Goal: Navigation & Orientation: Find specific page/section

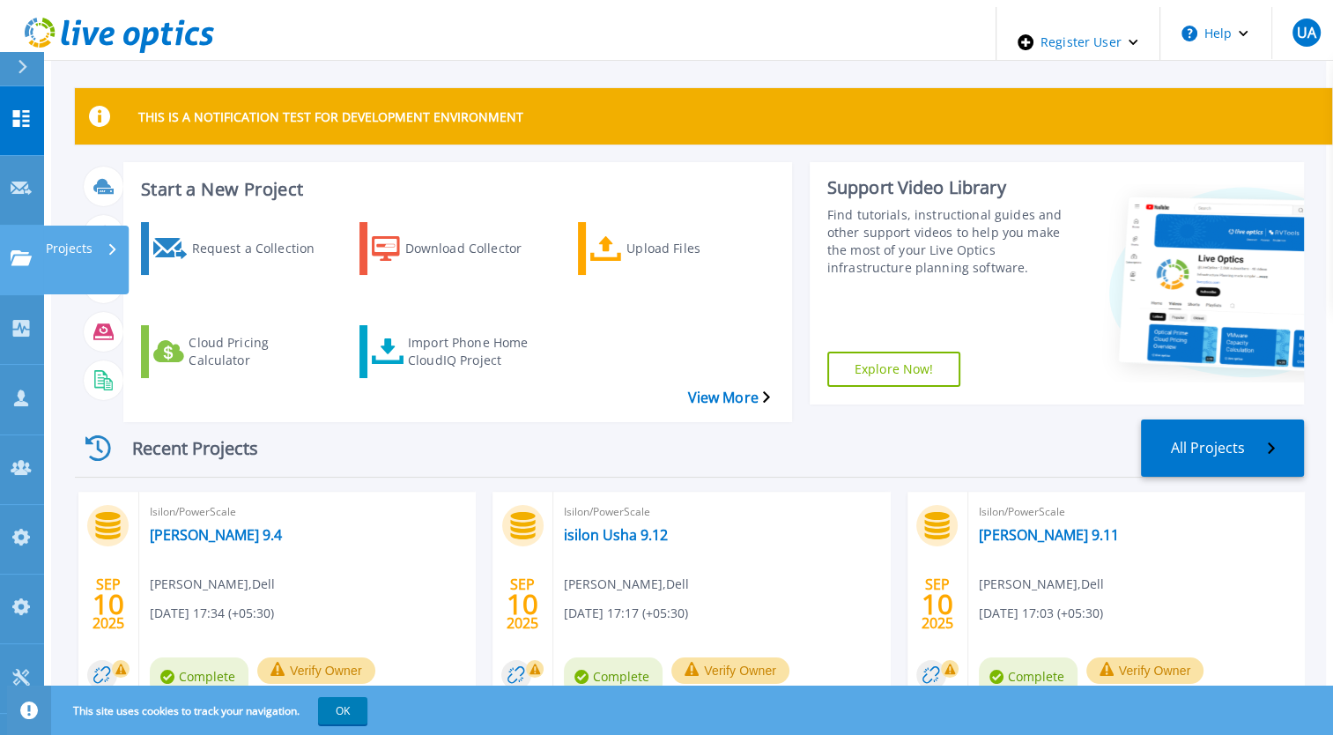
click at [32, 250] on div "Projects" at bounding box center [52, 259] width 82 height 19
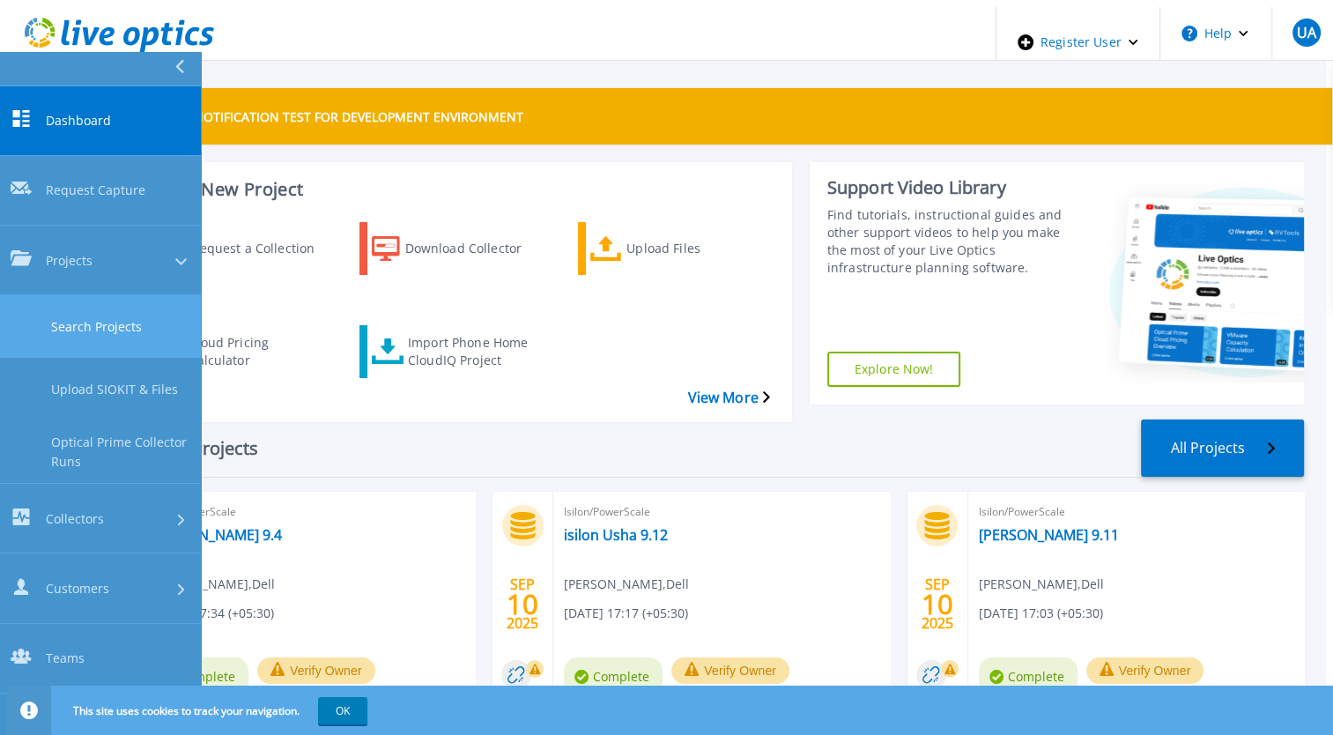
click at [136, 295] on link "Search Projects" at bounding box center [100, 326] width 201 height 63
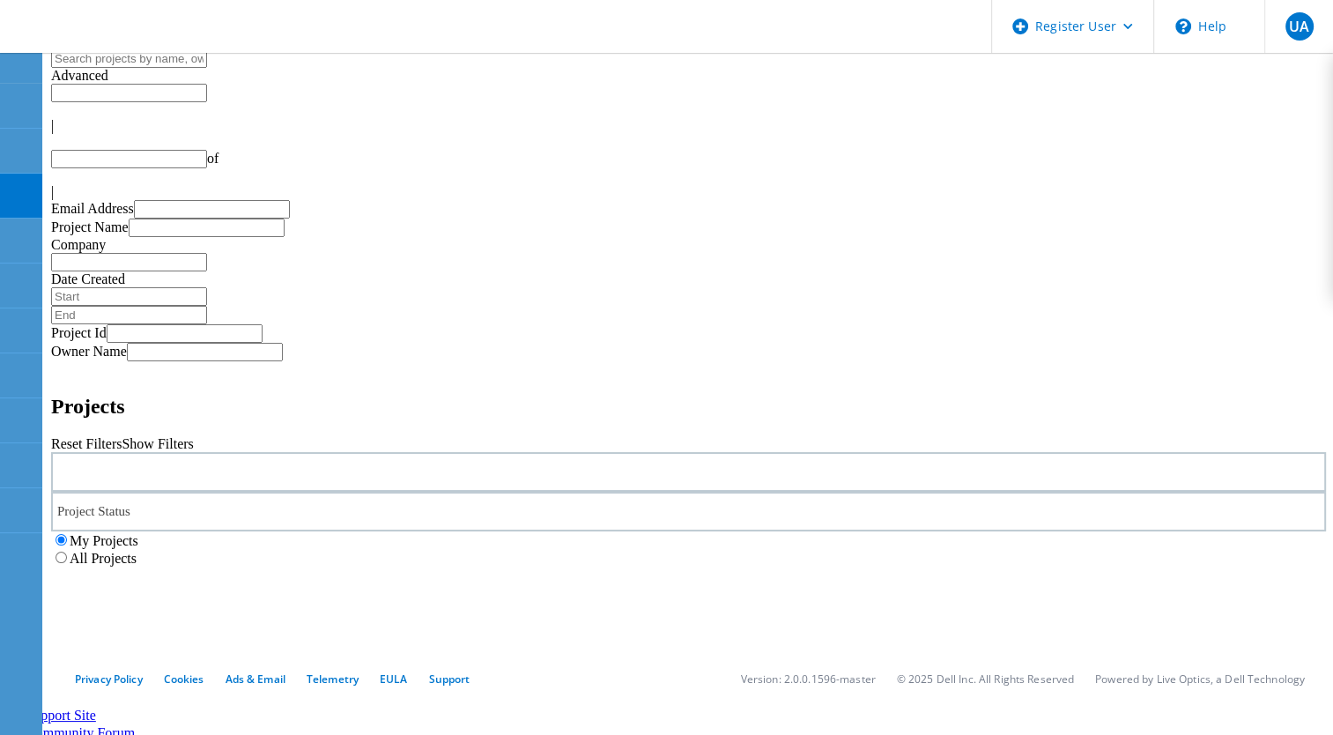
type input "1"
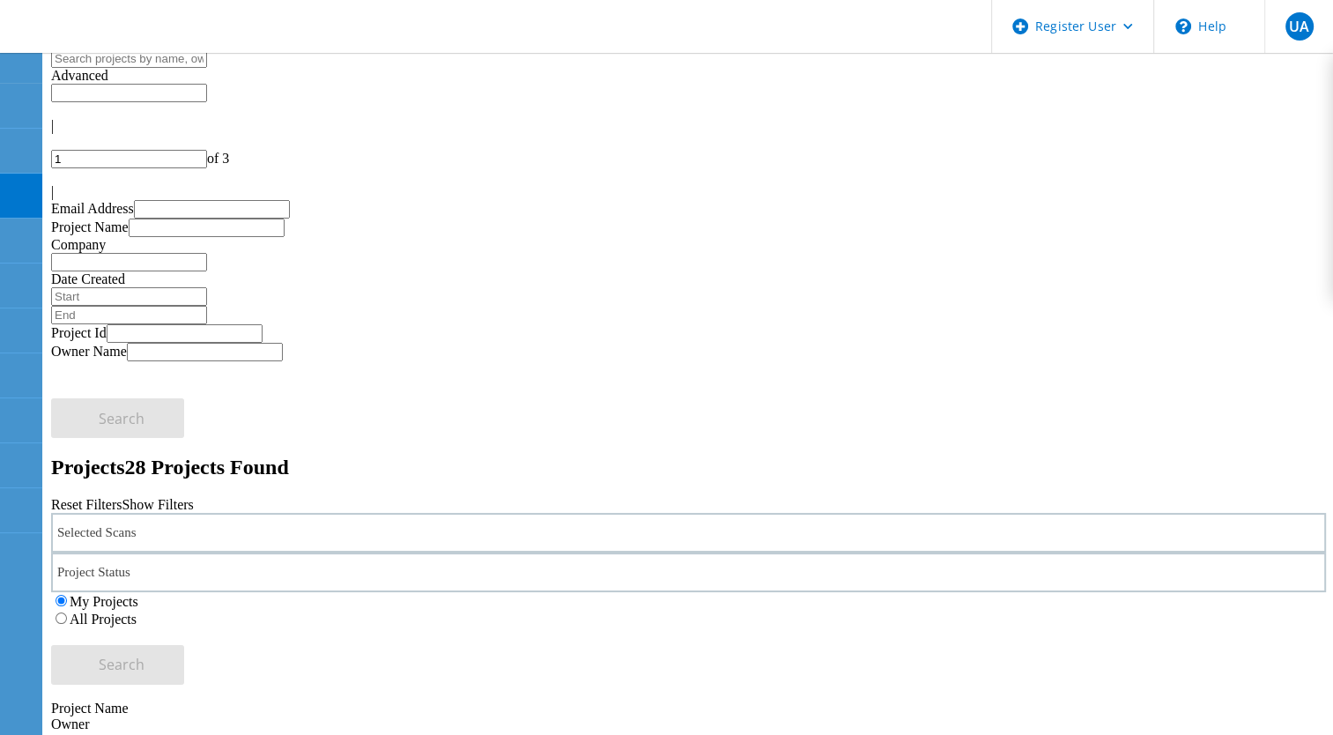
click at [137, 612] on label "All Projects" at bounding box center [103, 619] width 67 height 15
click at [67, 613] on input "All Projects" at bounding box center [61, 618] width 11 height 11
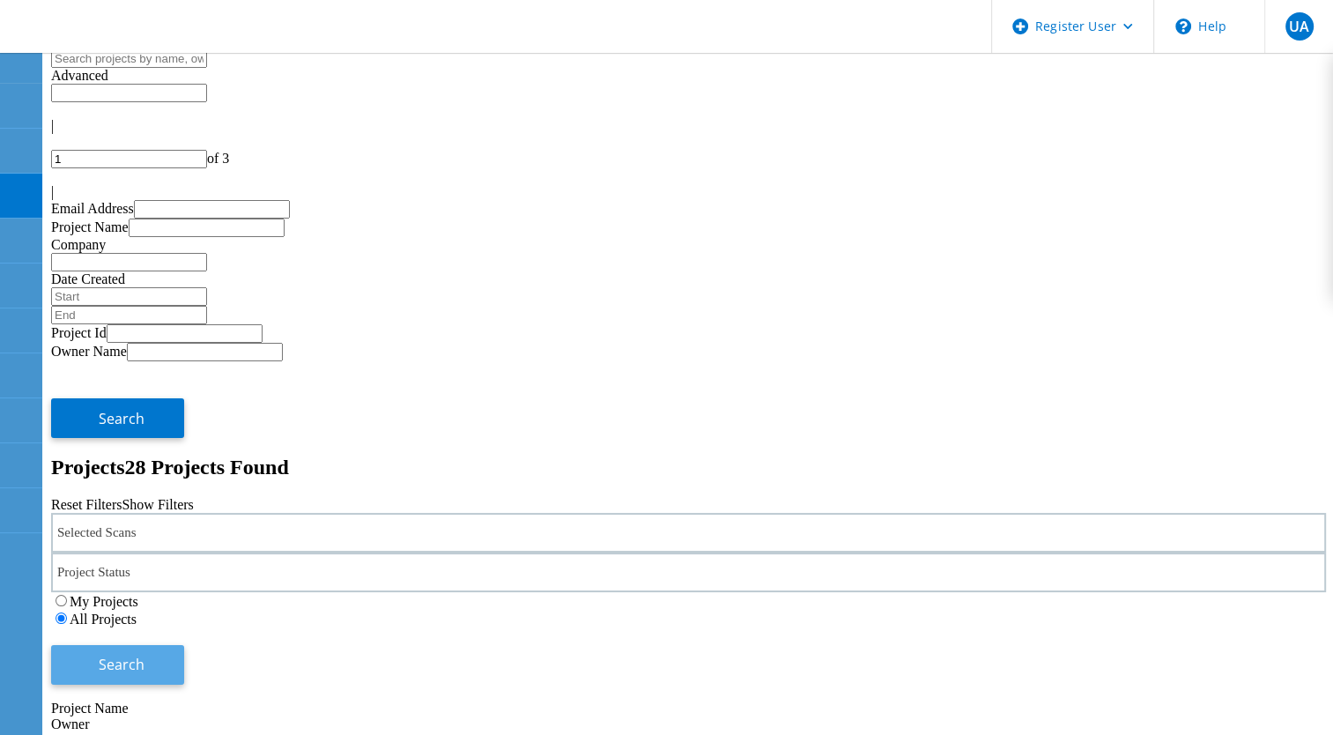
click at [184, 645] on button "Search" at bounding box center [117, 665] width 133 height 40
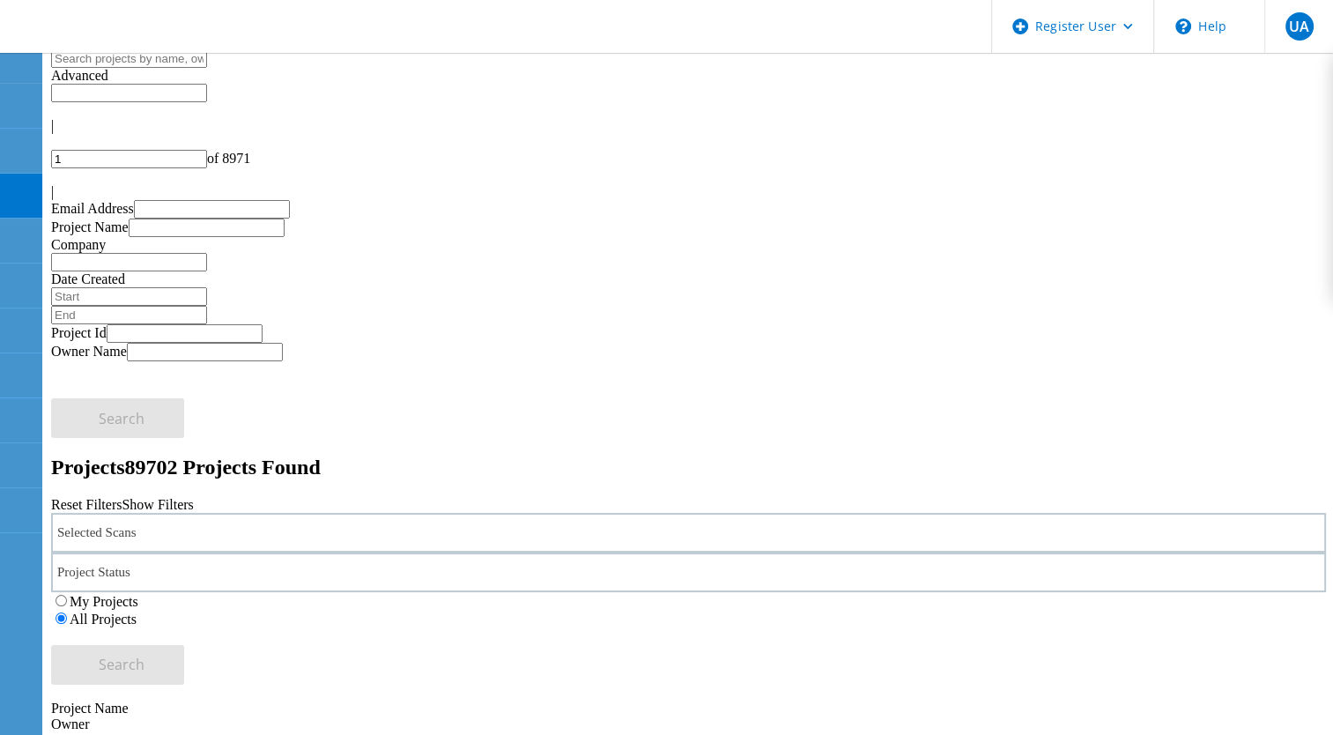
click at [314, 513] on div "Selected Scans" at bounding box center [688, 533] width 1275 height 40
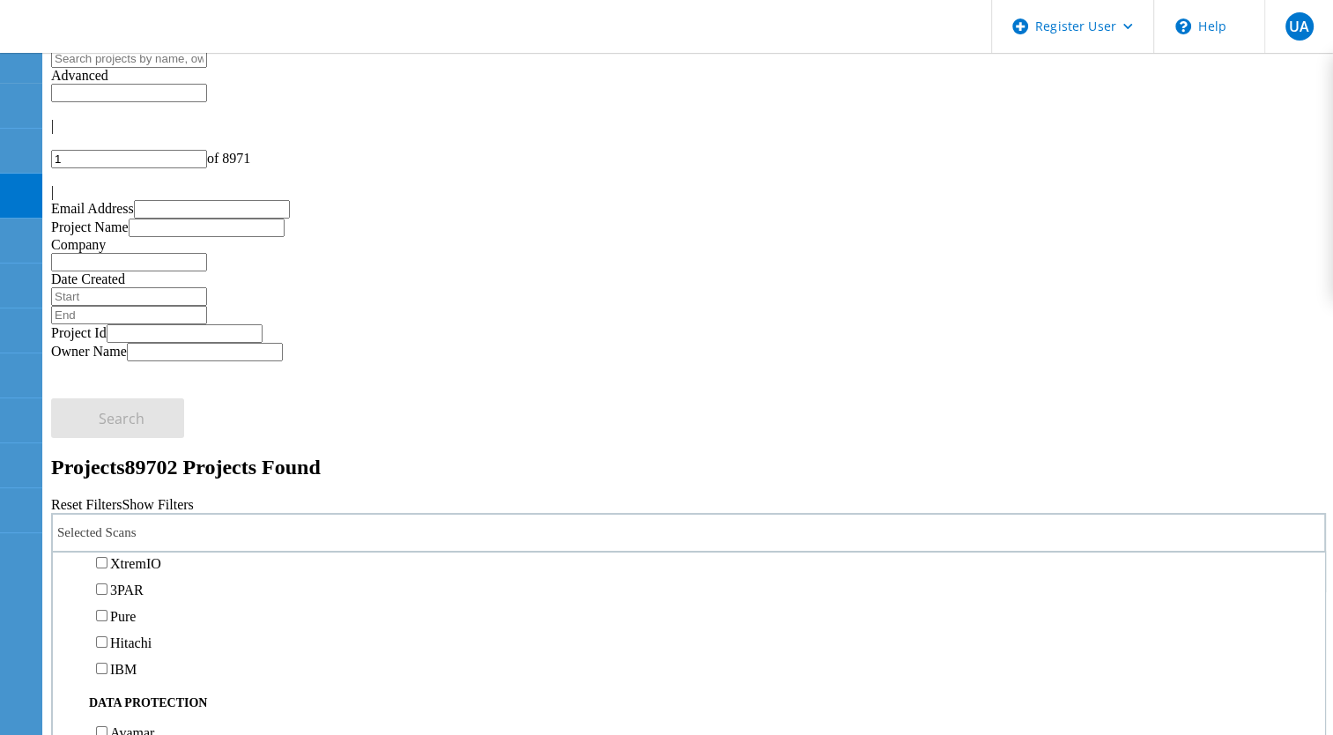
scroll to position [567, 0]
click at [212, 482] on label "Isilon/PowerScale" at bounding box center [161, 489] width 102 height 15
click at [108, 483] on input "Isilon/PowerScale" at bounding box center [101, 488] width 11 height 11
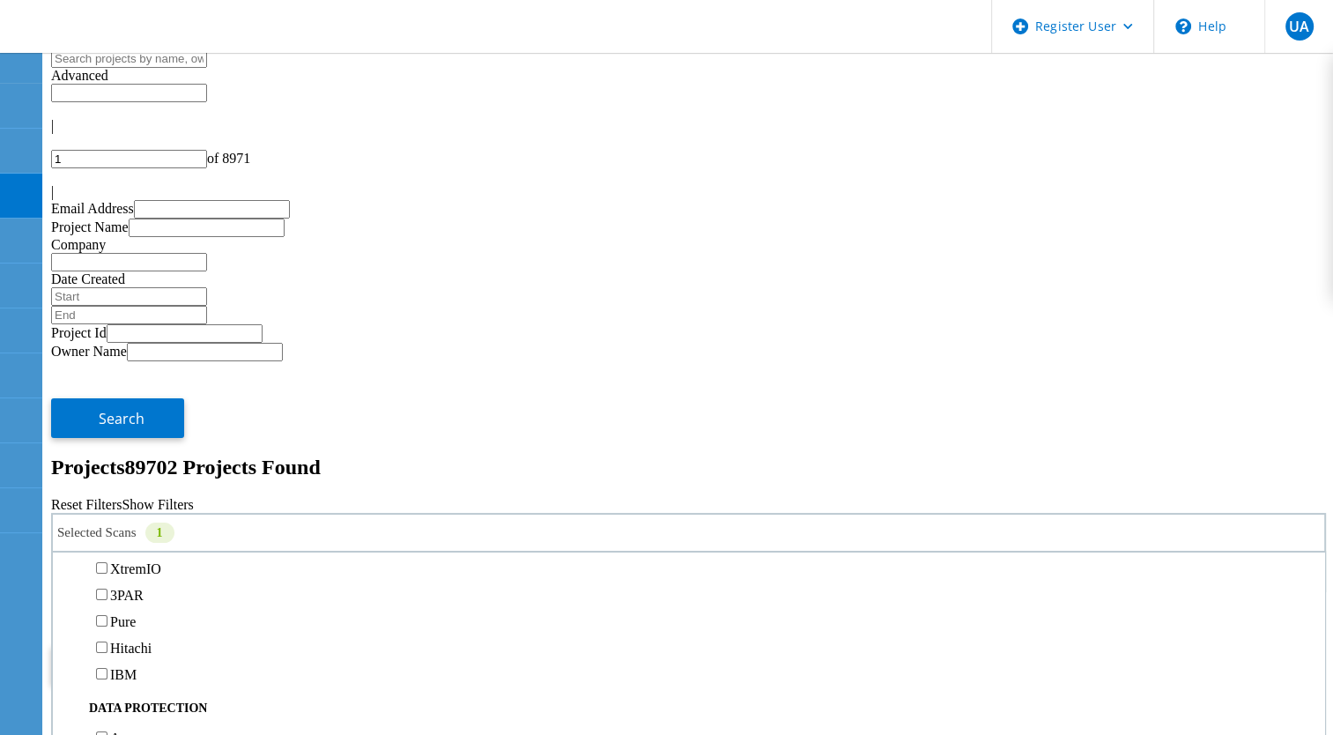
click at [145, 655] on span "Search" at bounding box center [122, 664] width 46 height 19
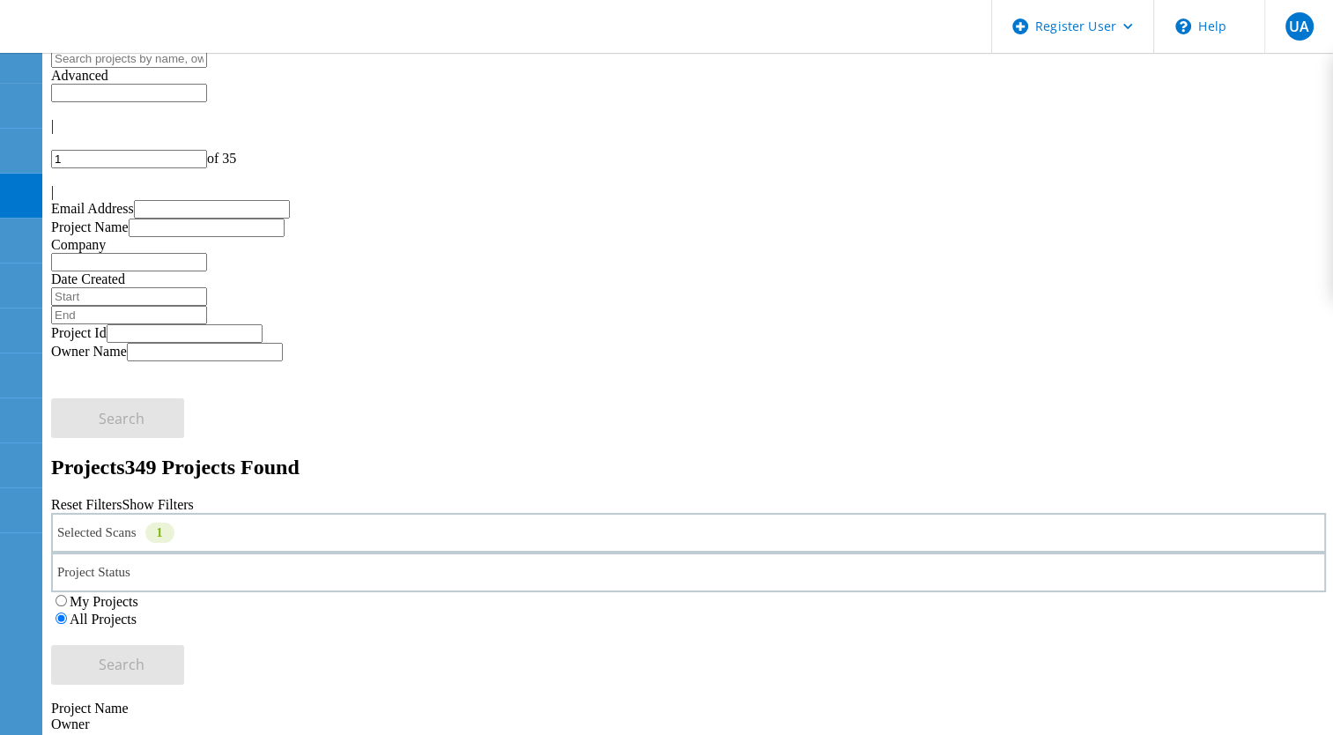
click at [207, 150] on input "1" at bounding box center [129, 159] width 156 height 19
type input "10"
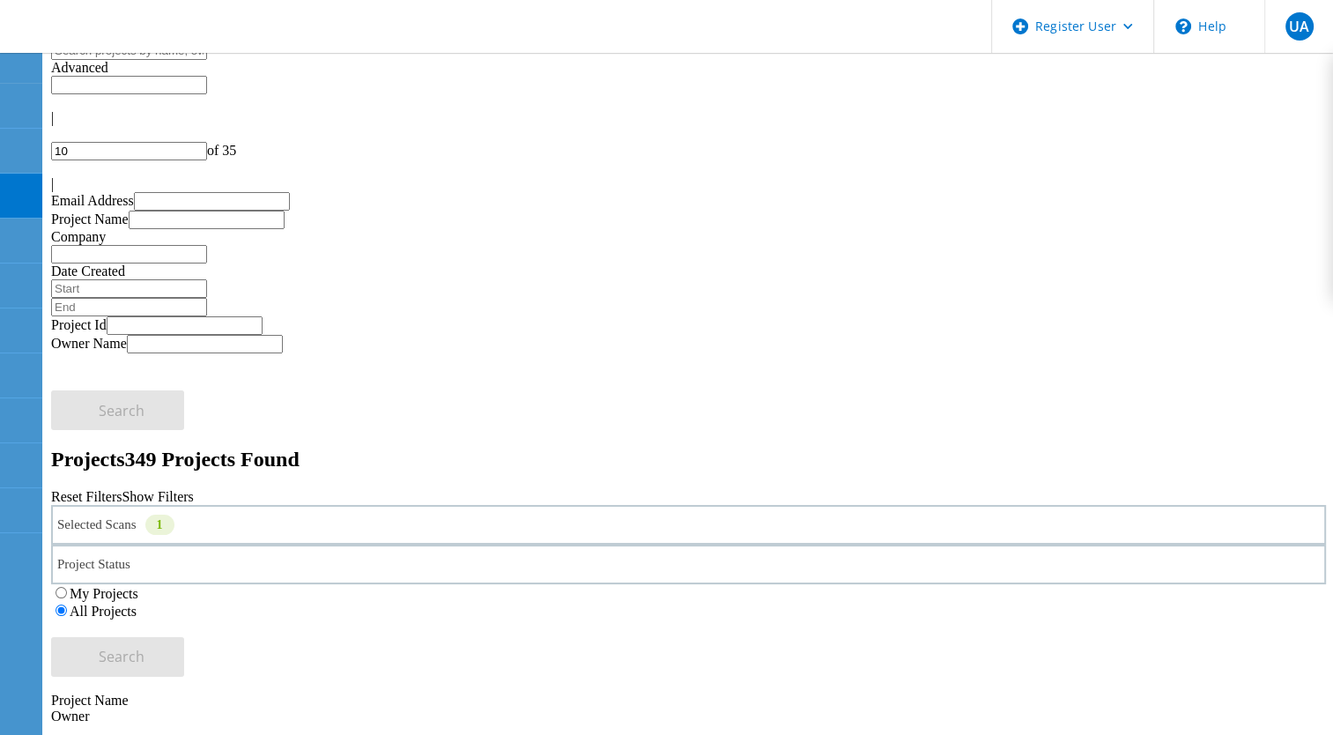
scroll to position [0, 0]
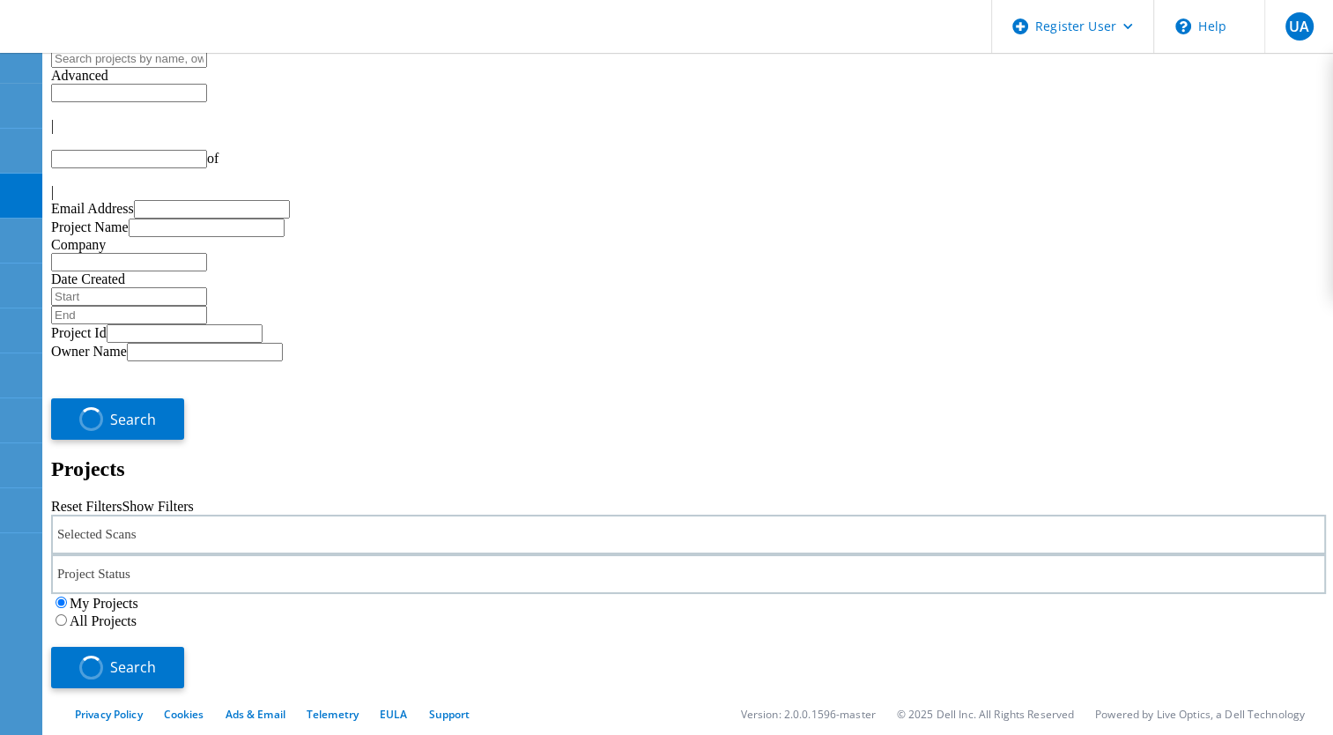
type input "1"
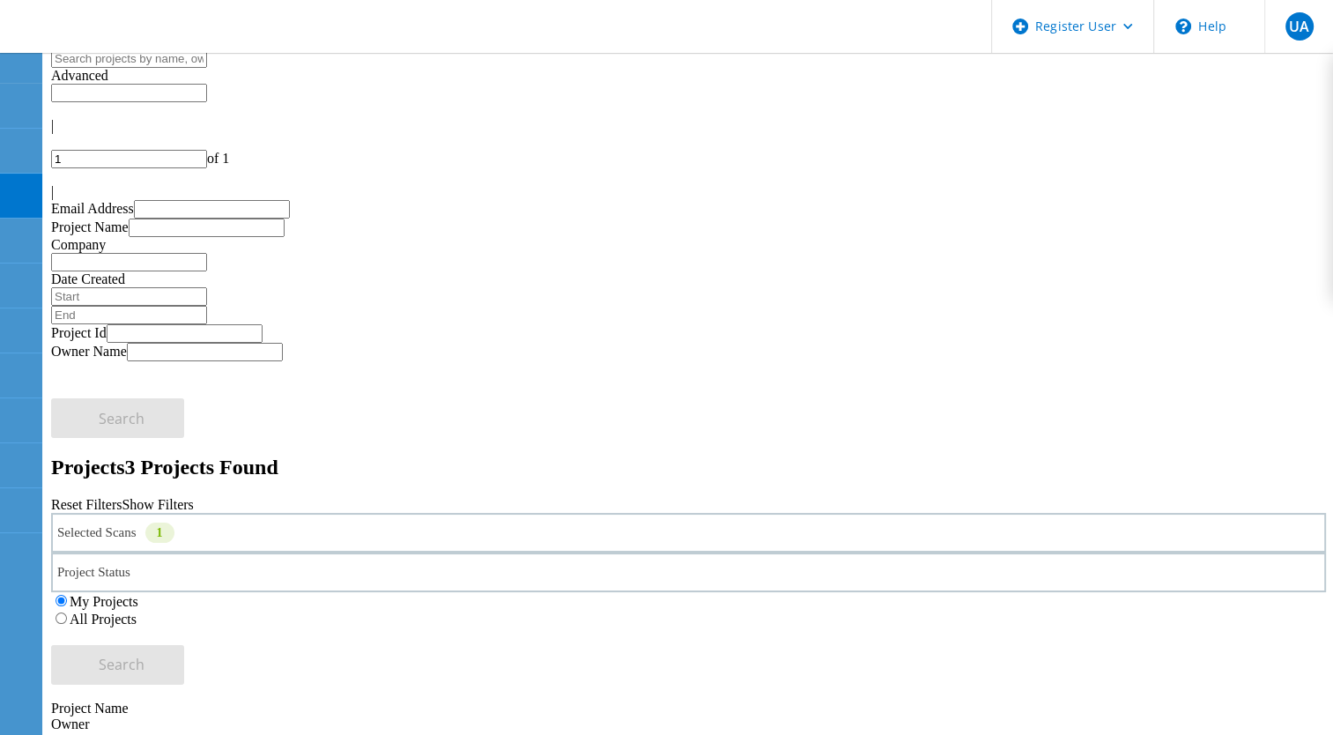
click at [137, 612] on label "All Projects" at bounding box center [103, 619] width 67 height 15
click at [67, 613] on input "All Projects" at bounding box center [61, 618] width 11 height 11
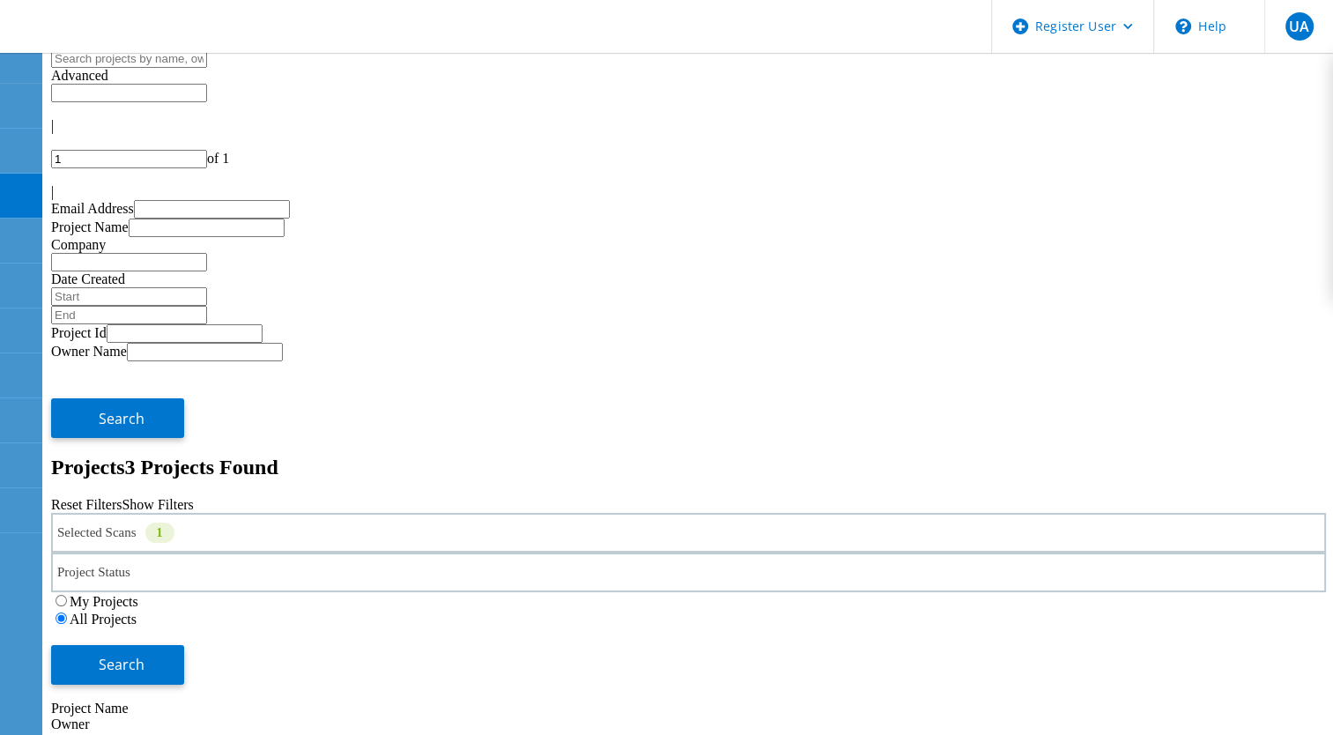
drag, startPoint x: 1172, startPoint y: 84, endPoint x: 1138, endPoint y: 78, distance: 34.9
click at [1138, 150] on div "1 of 1" at bounding box center [688, 159] width 1275 height 19
click at [207, 150] on input "1" at bounding box center [129, 159] width 156 height 19
type input "1"
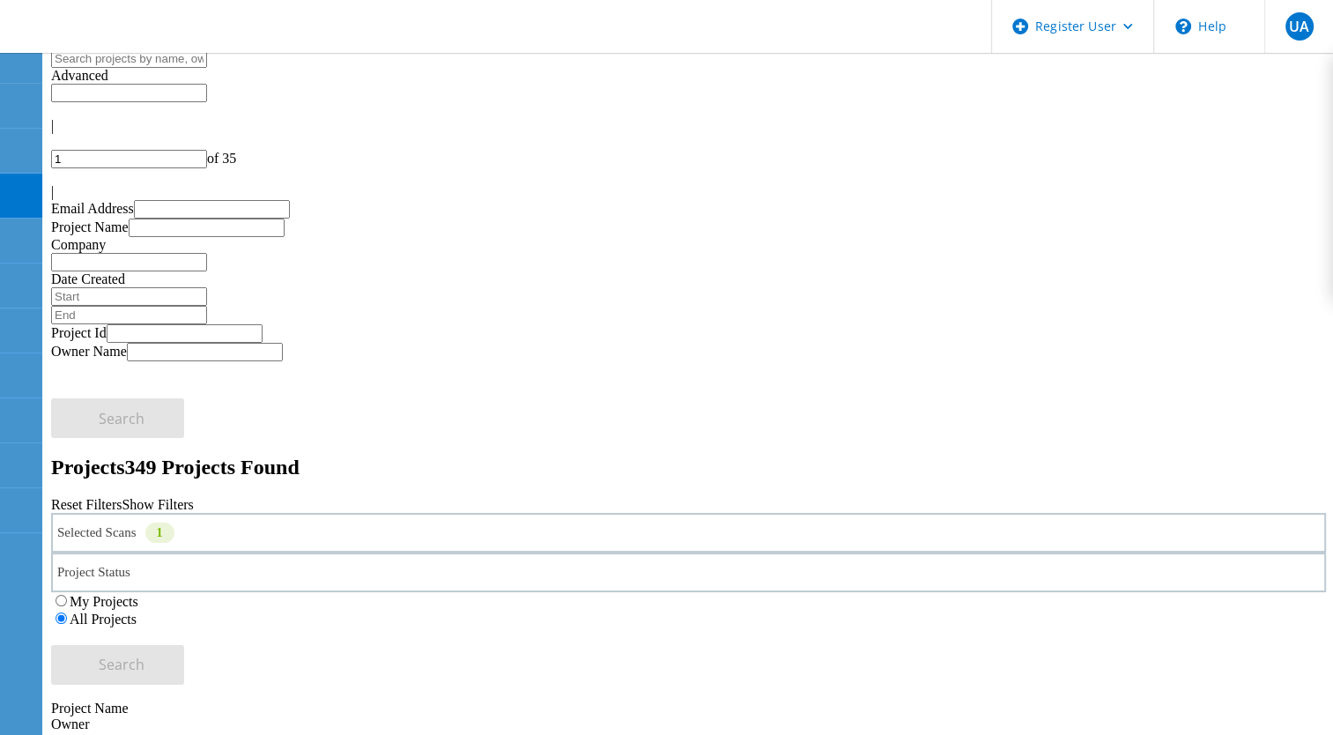
click at [207, 150] on input "1" at bounding box center [129, 159] width 156 height 19
type input "5"
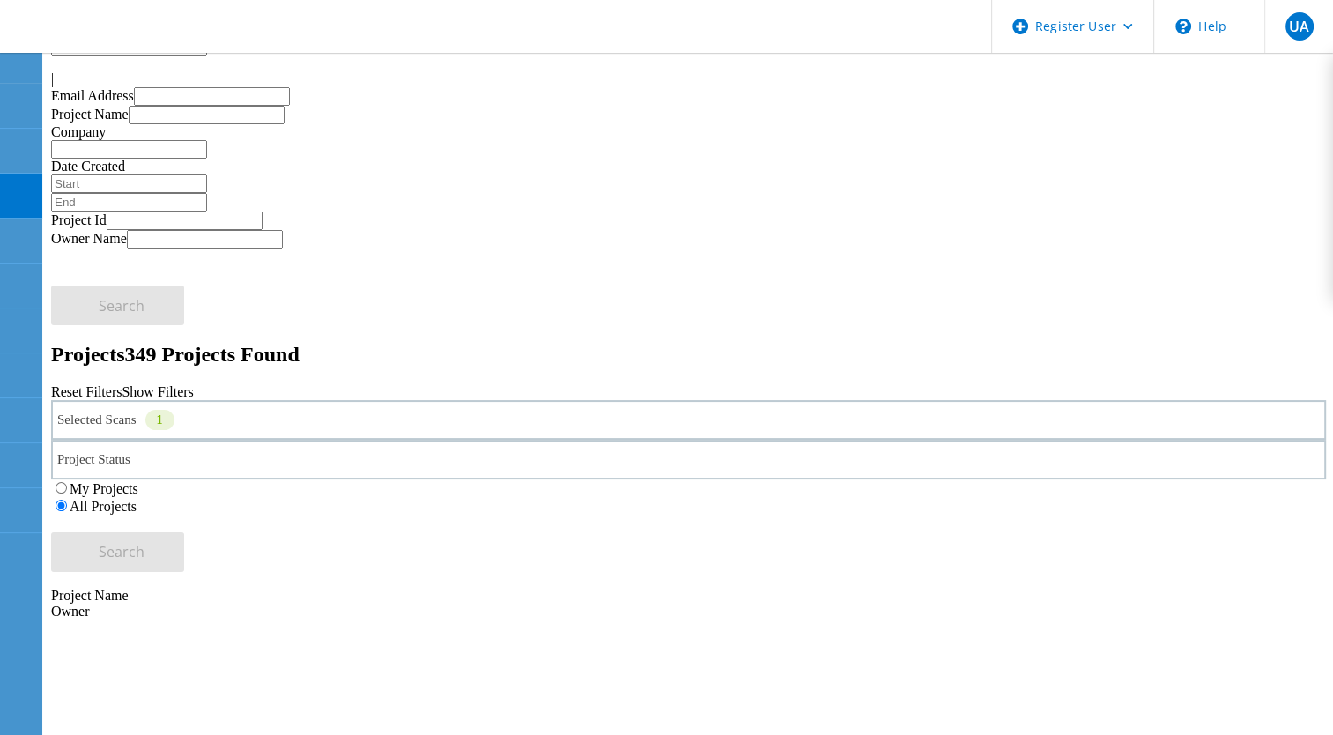
scroll to position [116, 0]
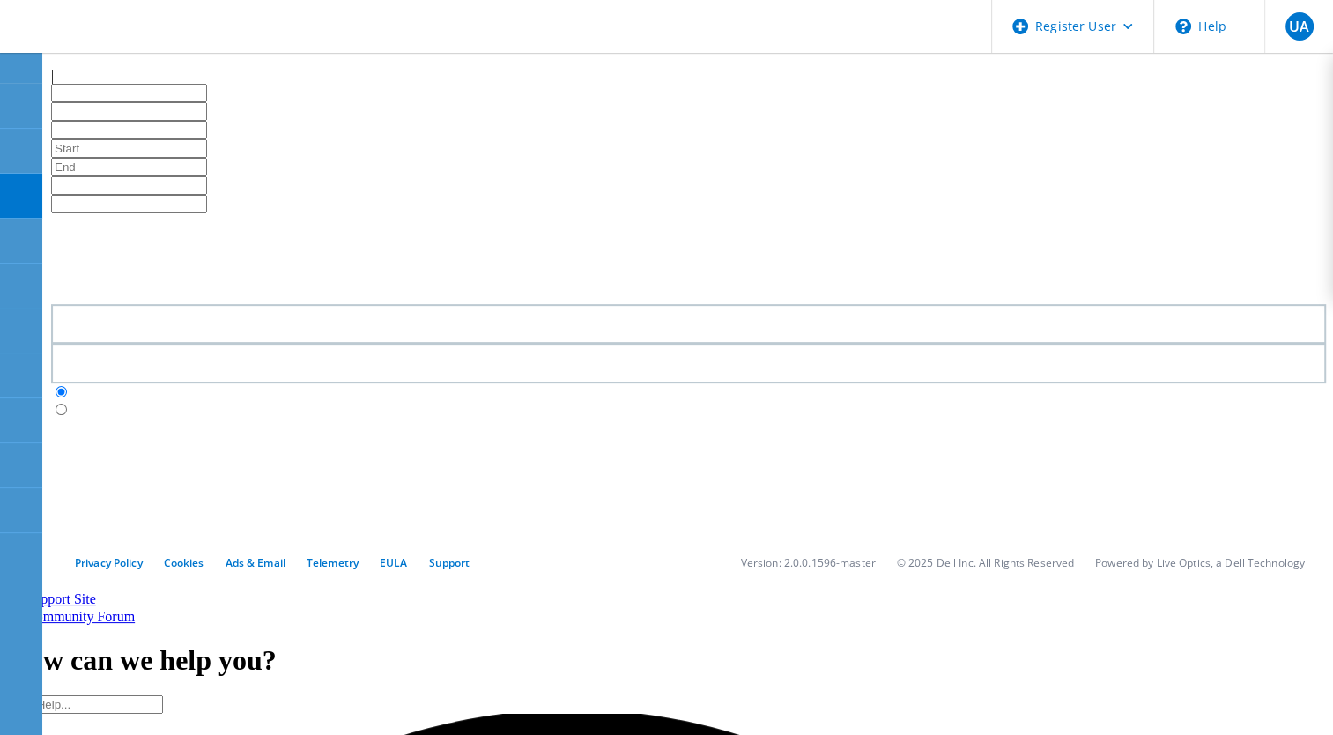
scroll to position [77, 0]
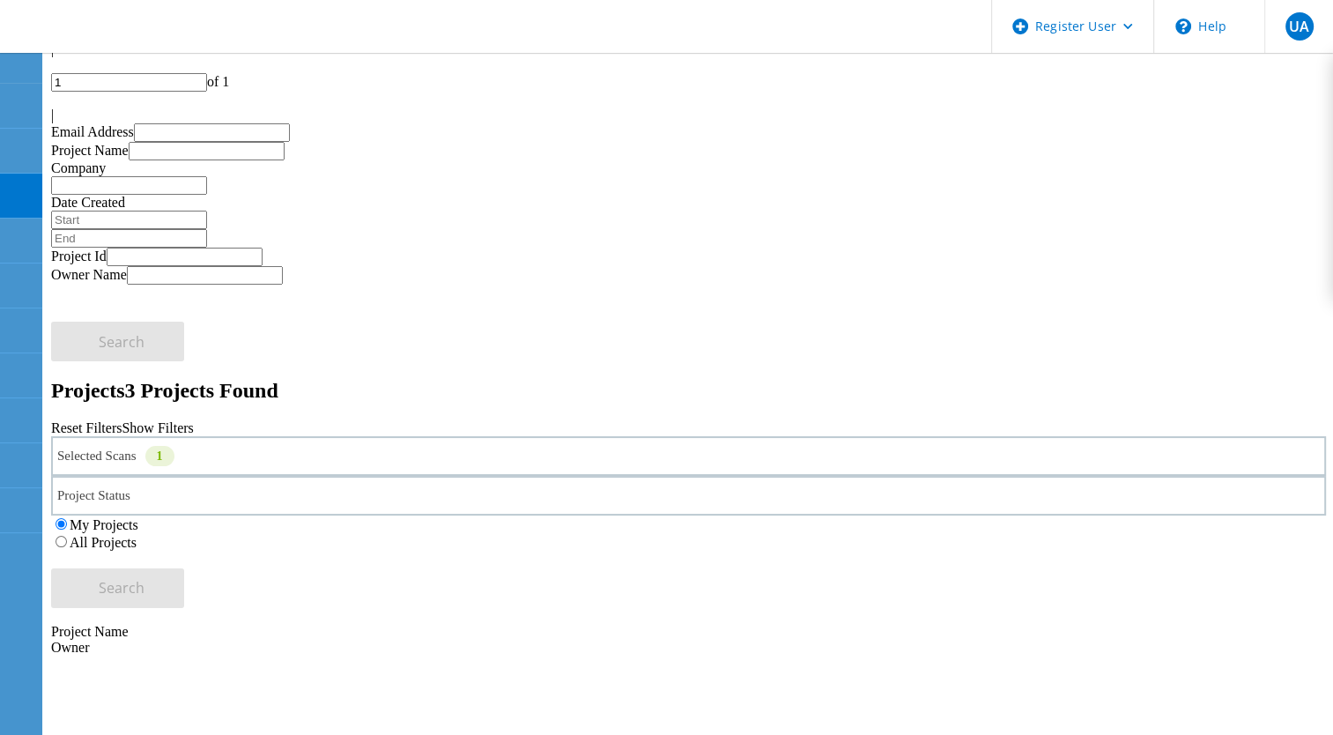
click at [137, 535] on label "All Projects" at bounding box center [103, 542] width 67 height 15
click at [67, 536] on input "All Projects" at bounding box center [61, 541] width 11 height 11
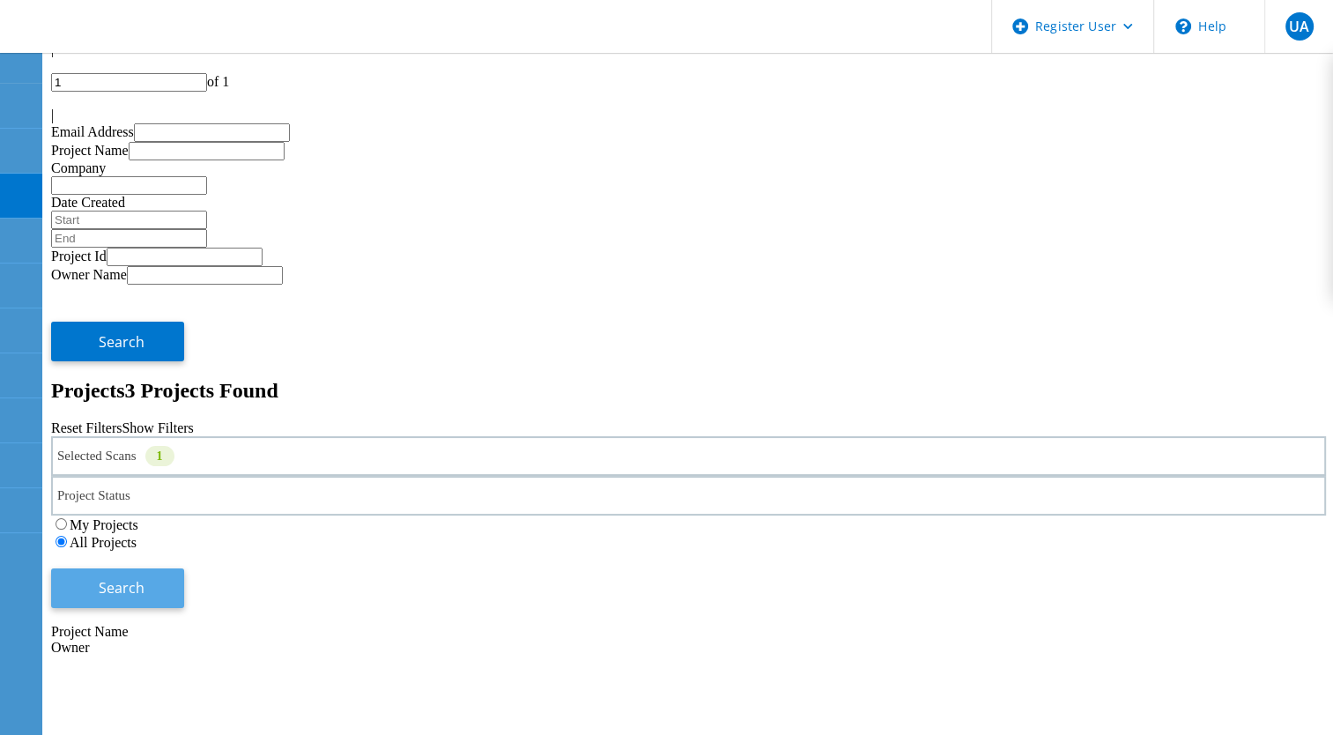
click at [184, 568] on button "Search" at bounding box center [117, 588] width 133 height 40
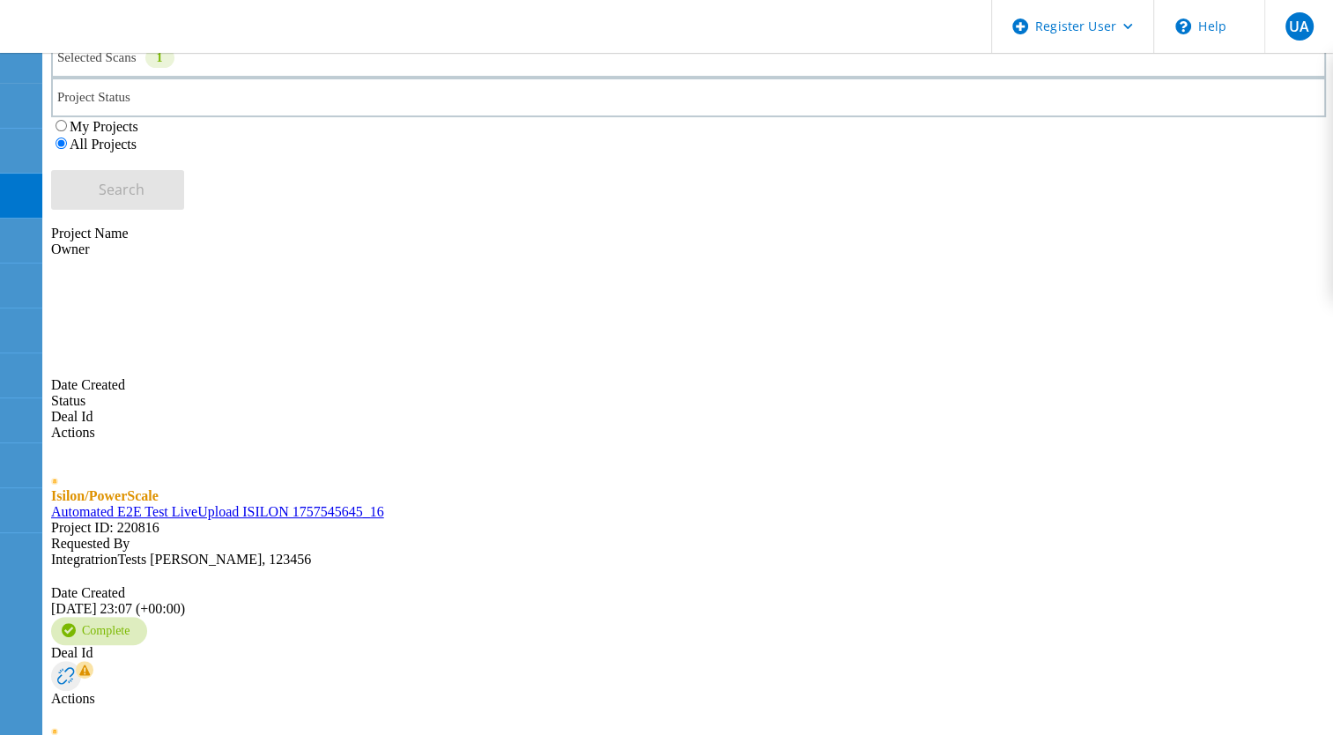
scroll to position [701, 0]
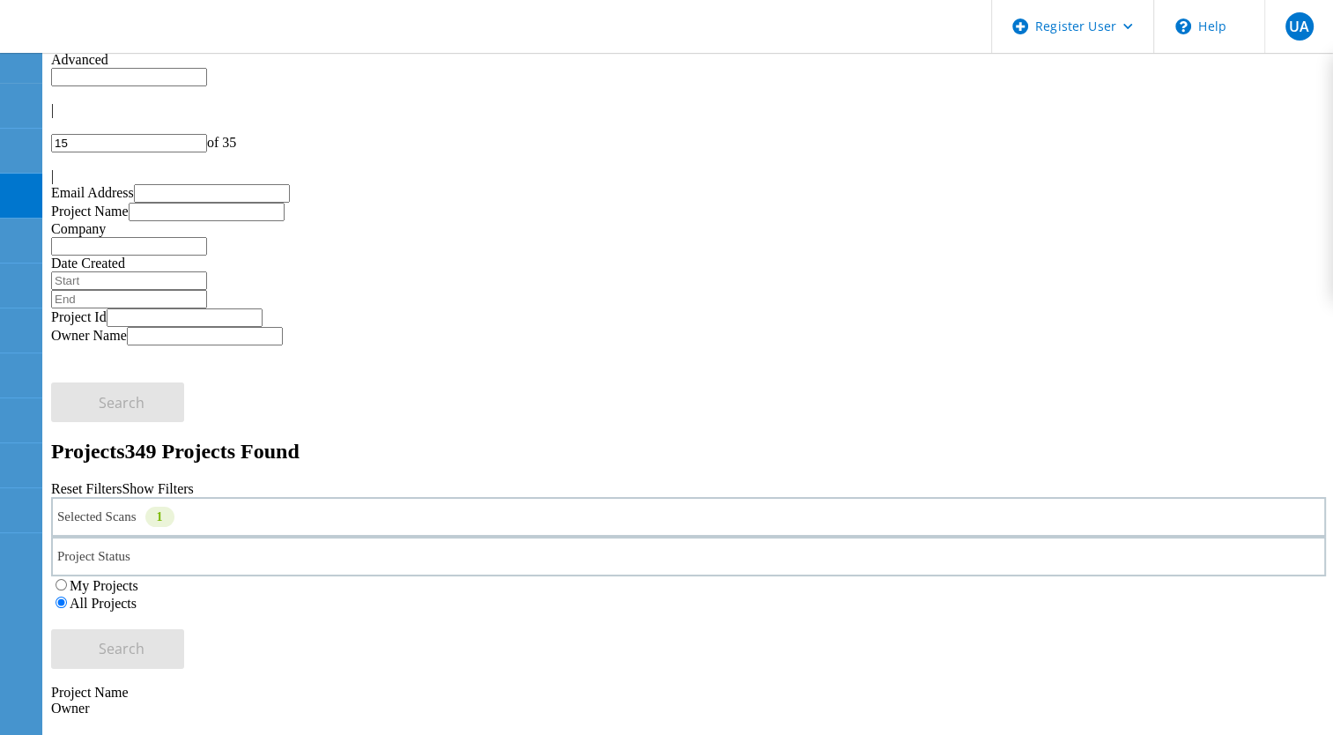
scroll to position [0, 0]
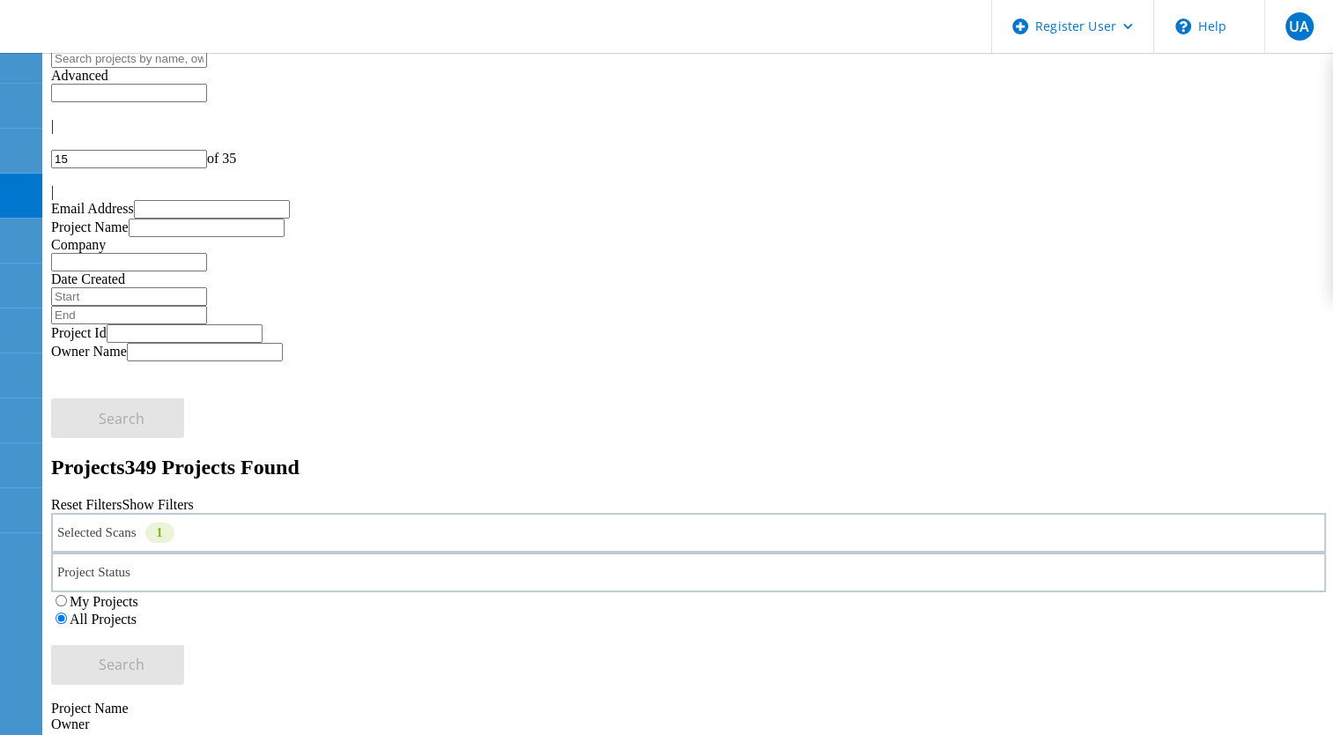
drag, startPoint x: 1181, startPoint y: 79, endPoint x: 1163, endPoint y: 84, distance: 18.2
click at [207, 150] on input "15" at bounding box center [129, 159] width 156 height 19
click at [207, 150] on input "18" at bounding box center [129, 159] width 156 height 19
type input "1"
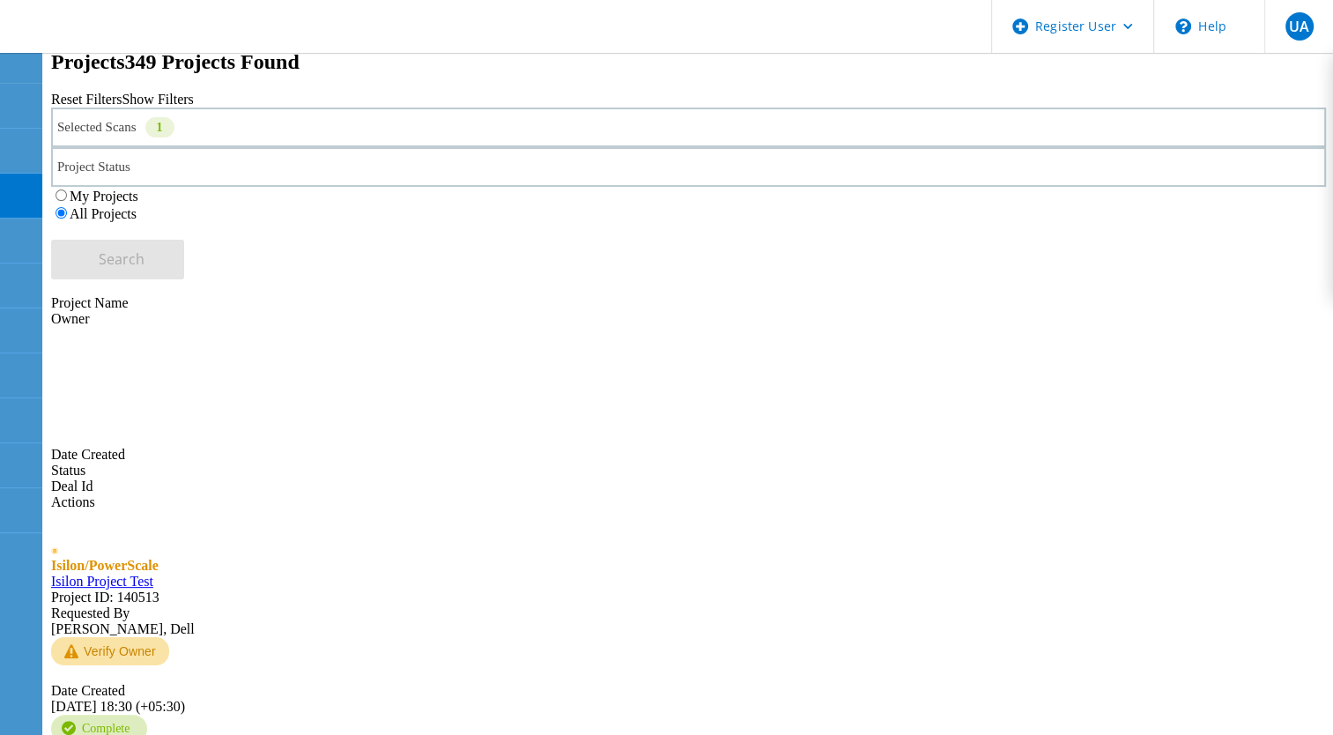
scroll to position [406, 0]
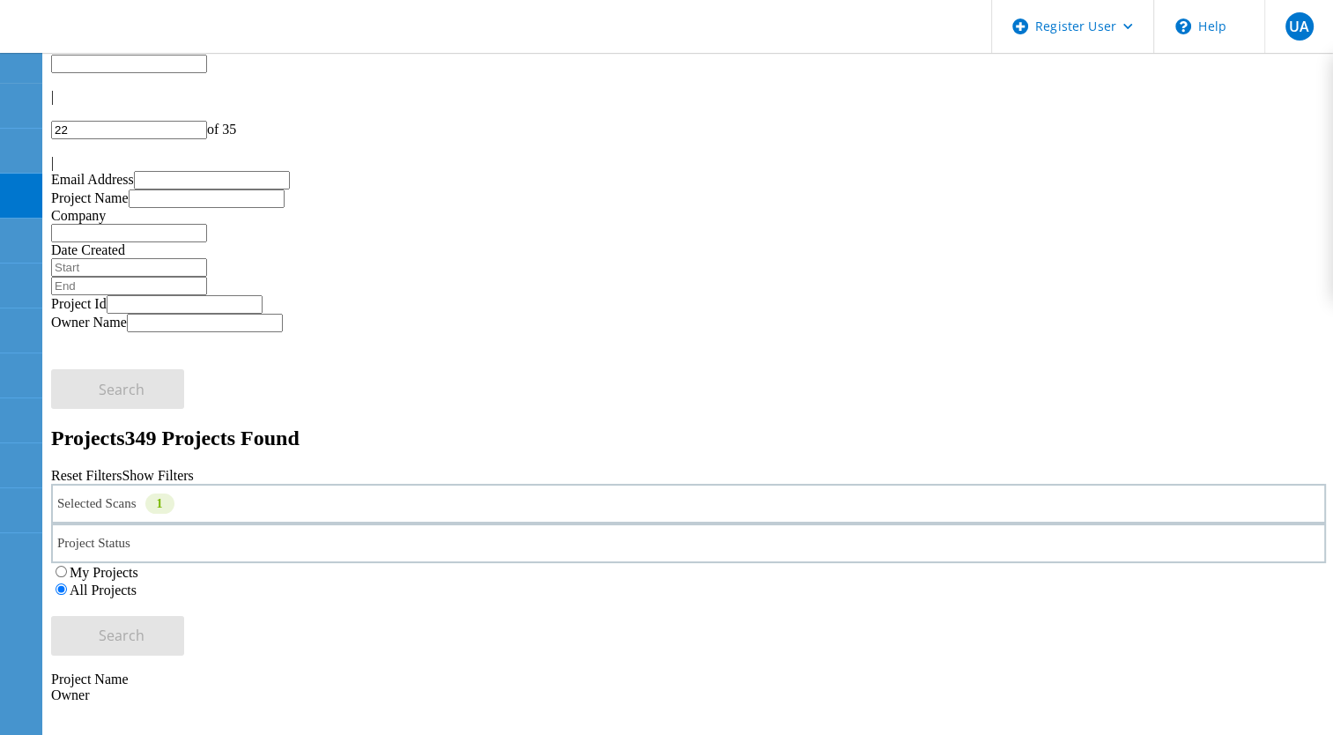
scroll to position [0, 0]
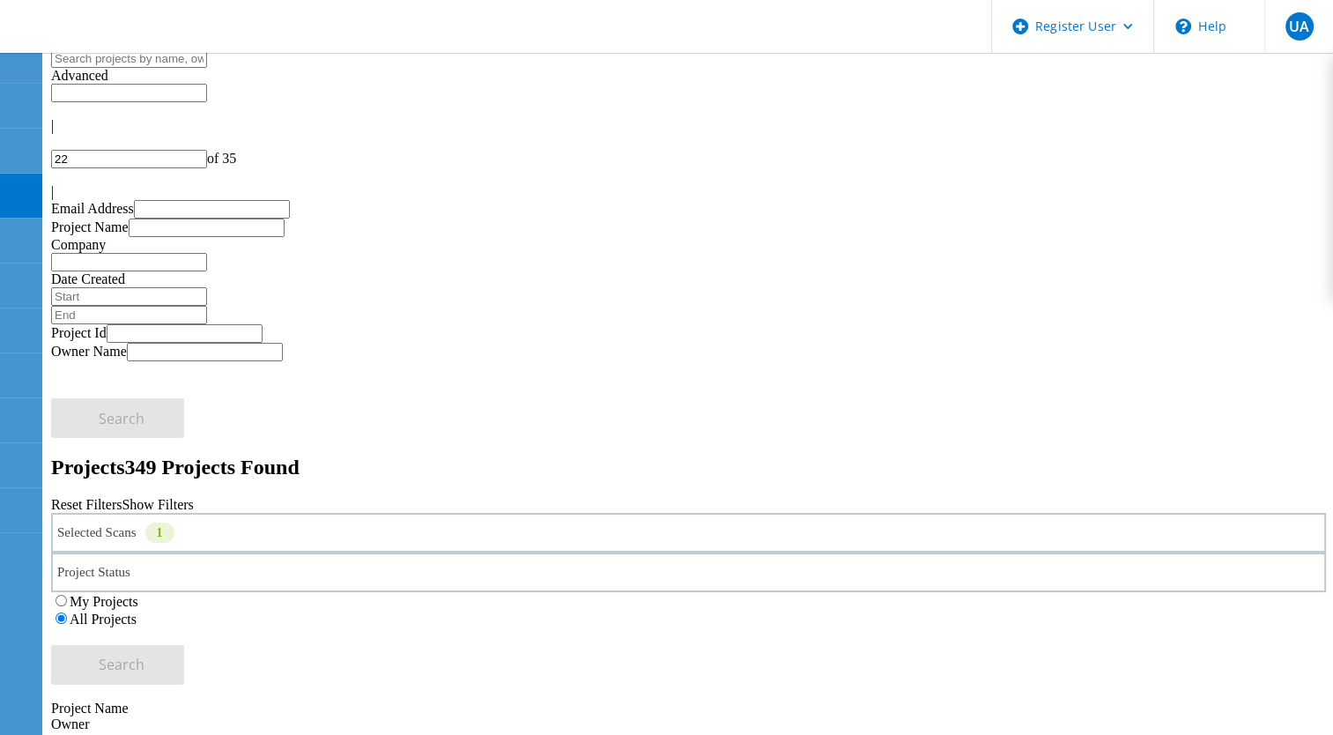
drag, startPoint x: 1178, startPoint y: 89, endPoint x: 1141, endPoint y: 85, distance: 37.3
click at [1141, 150] on div "22 of 35" at bounding box center [688, 159] width 1275 height 19
click at [207, 150] on input "22" at bounding box center [129, 159] width 156 height 19
type input "2"
type input "30"
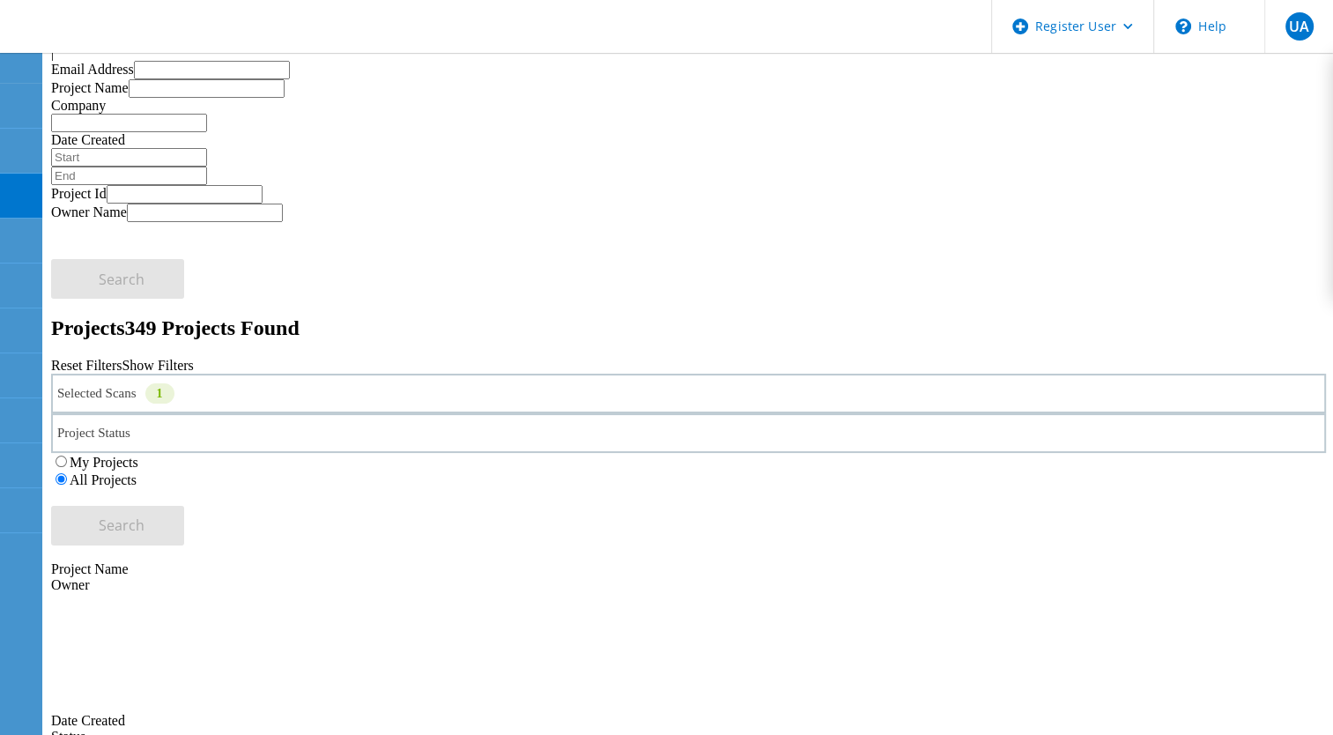
scroll to position [140, 0]
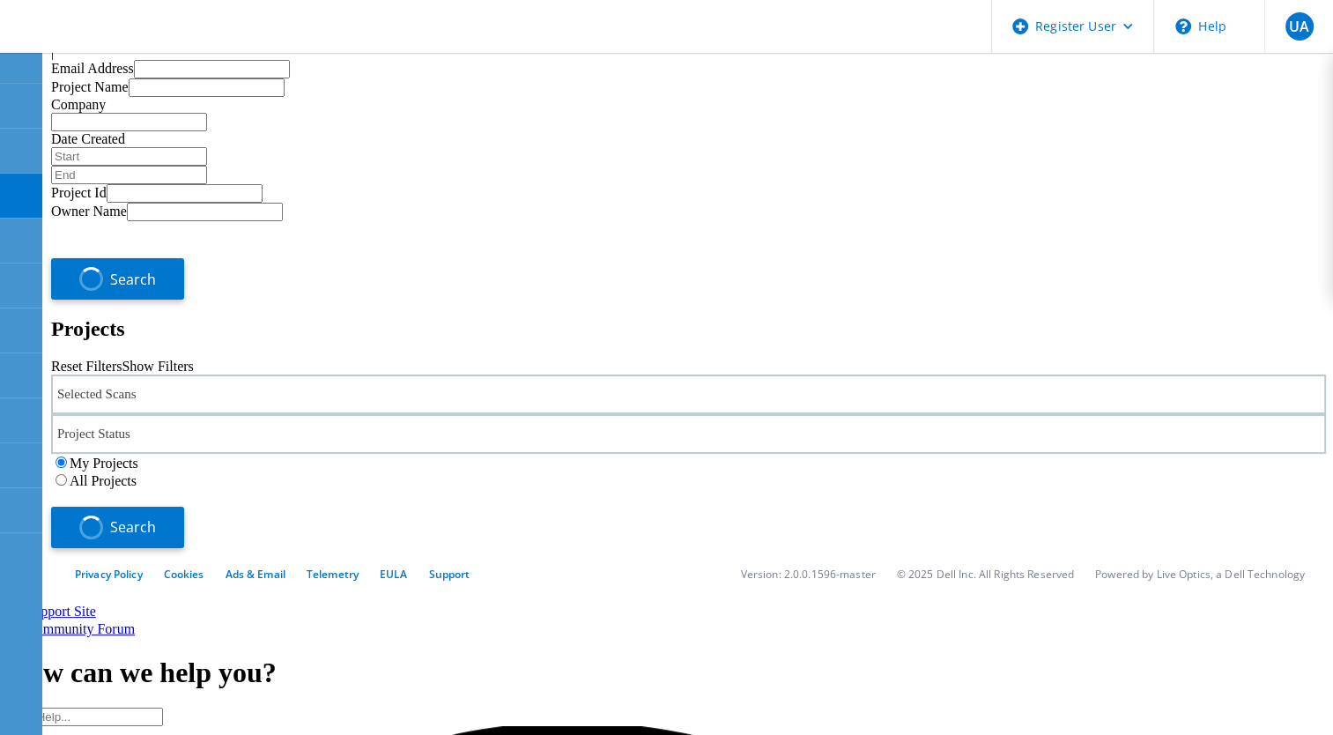
scroll to position [77, 0]
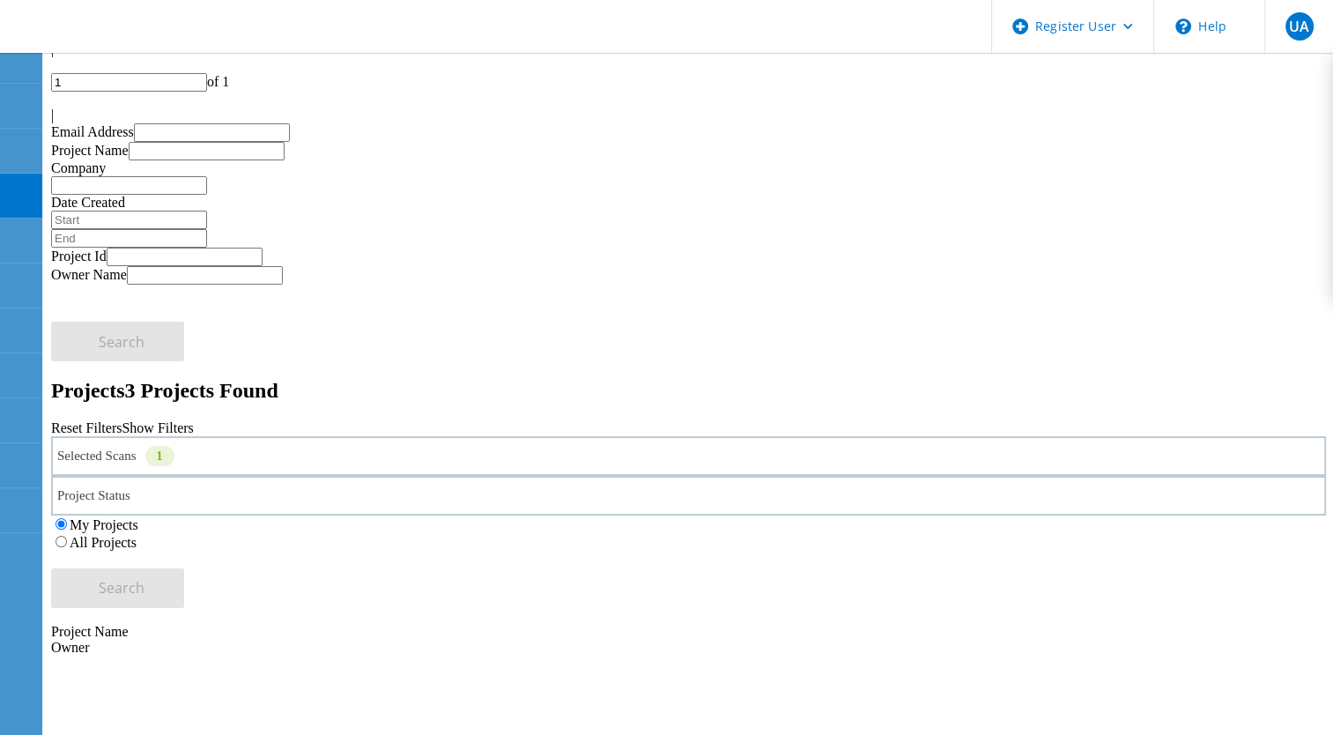
click at [137, 535] on label "All Projects" at bounding box center [103, 542] width 67 height 15
click at [67, 536] on input "All Projects" at bounding box center [61, 541] width 11 height 11
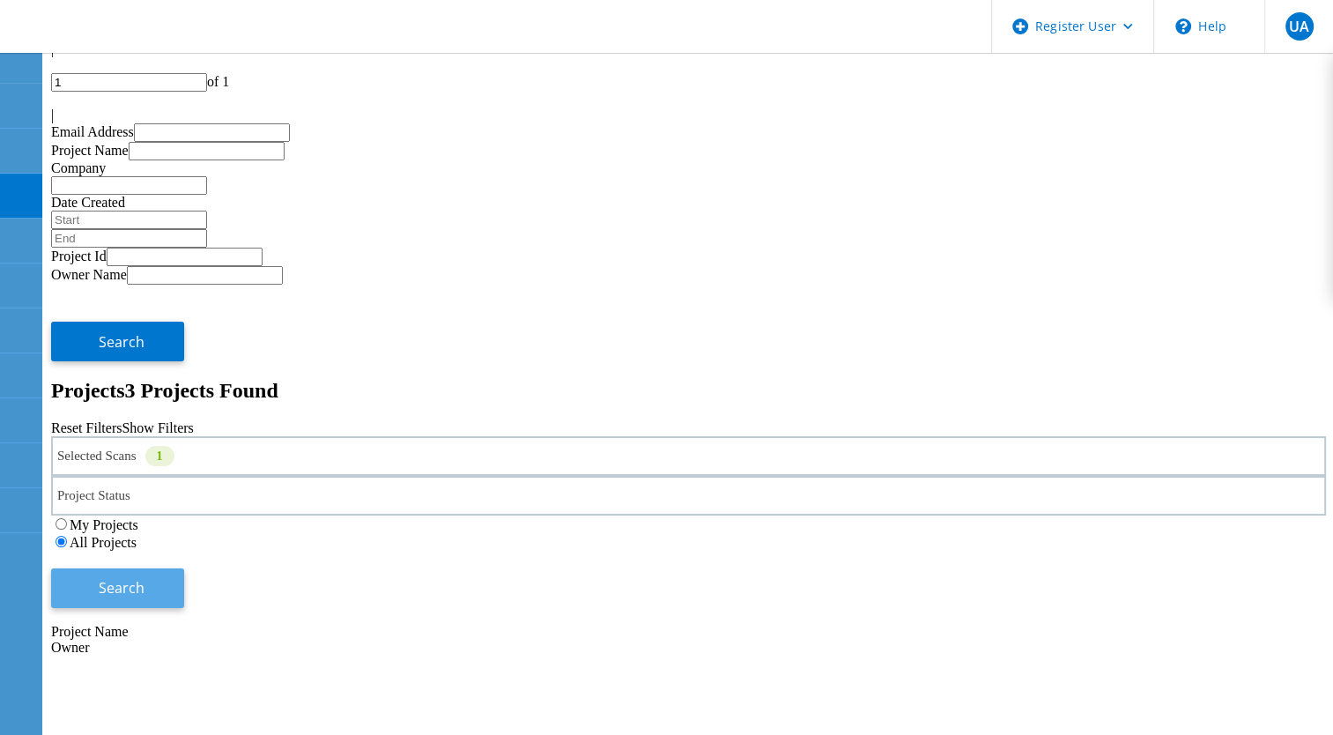
click at [184, 568] on button "Search" at bounding box center [117, 588] width 133 height 40
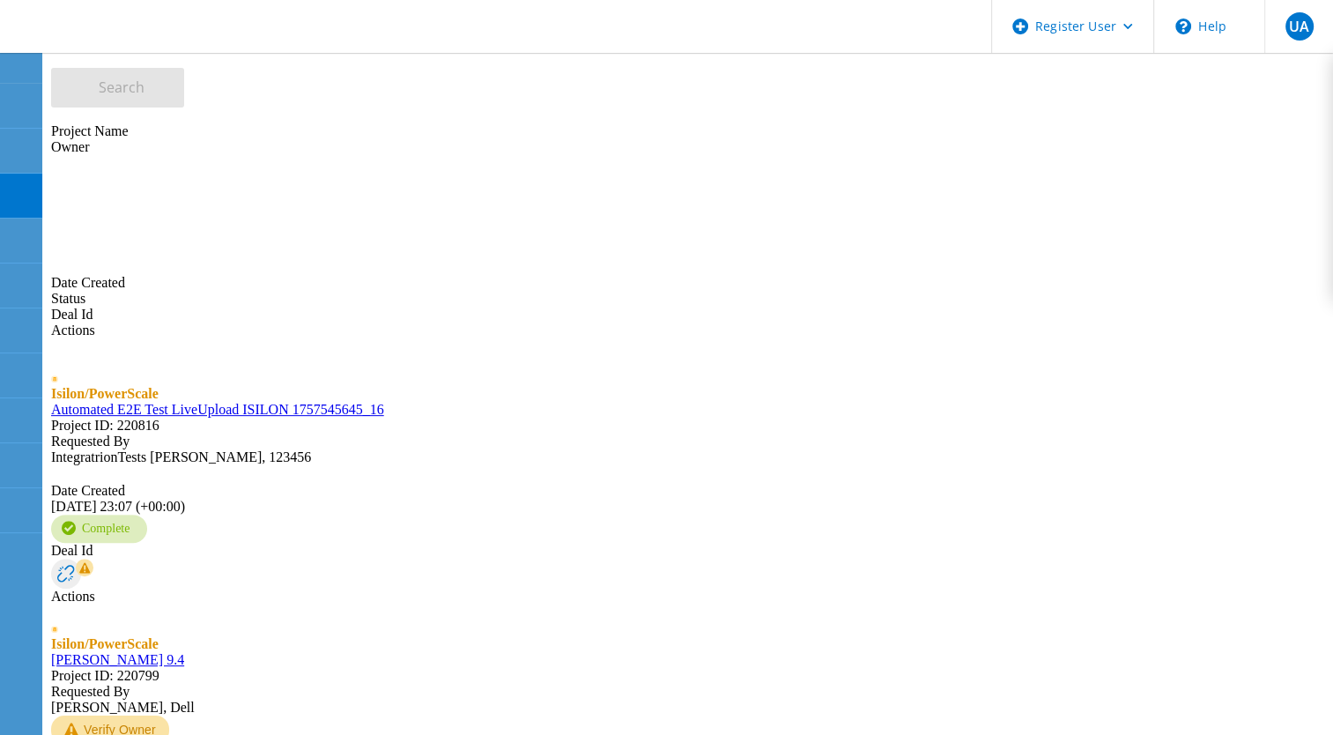
scroll to position [566, 0]
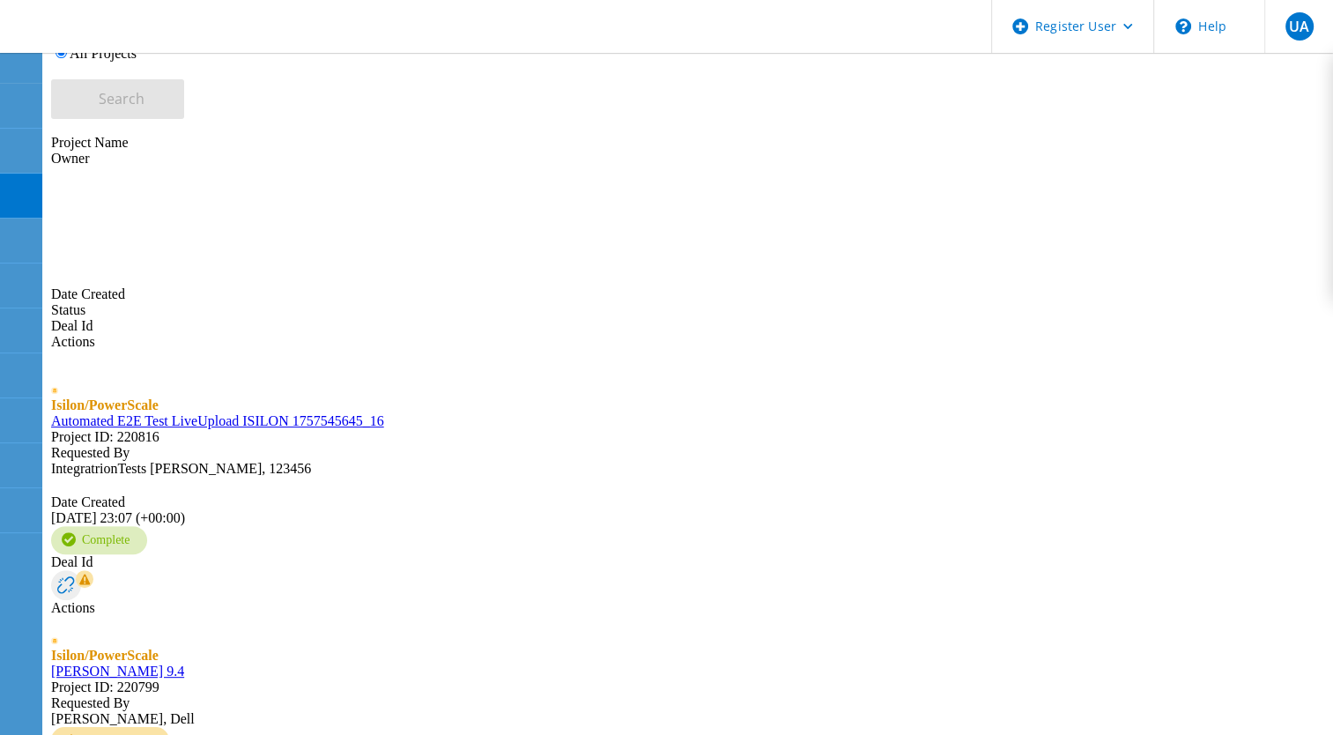
type input "2"
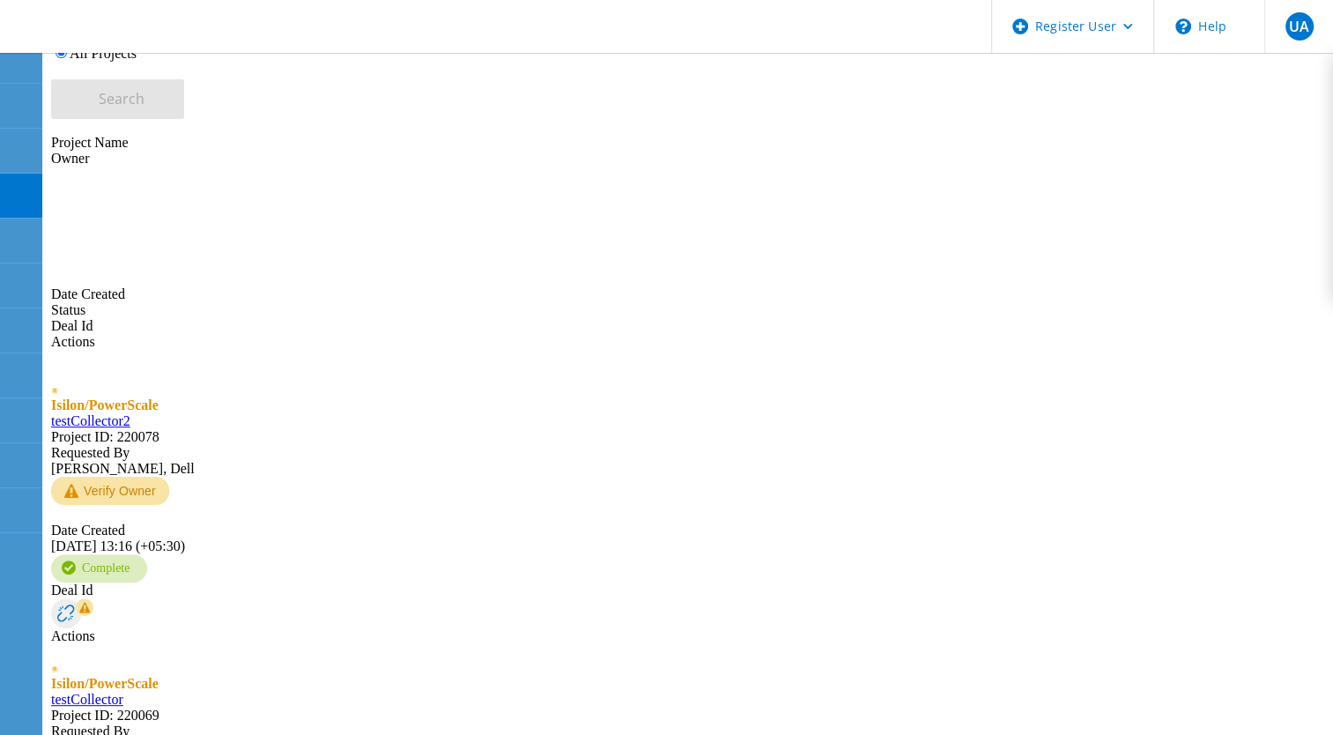
scroll to position [621, 0]
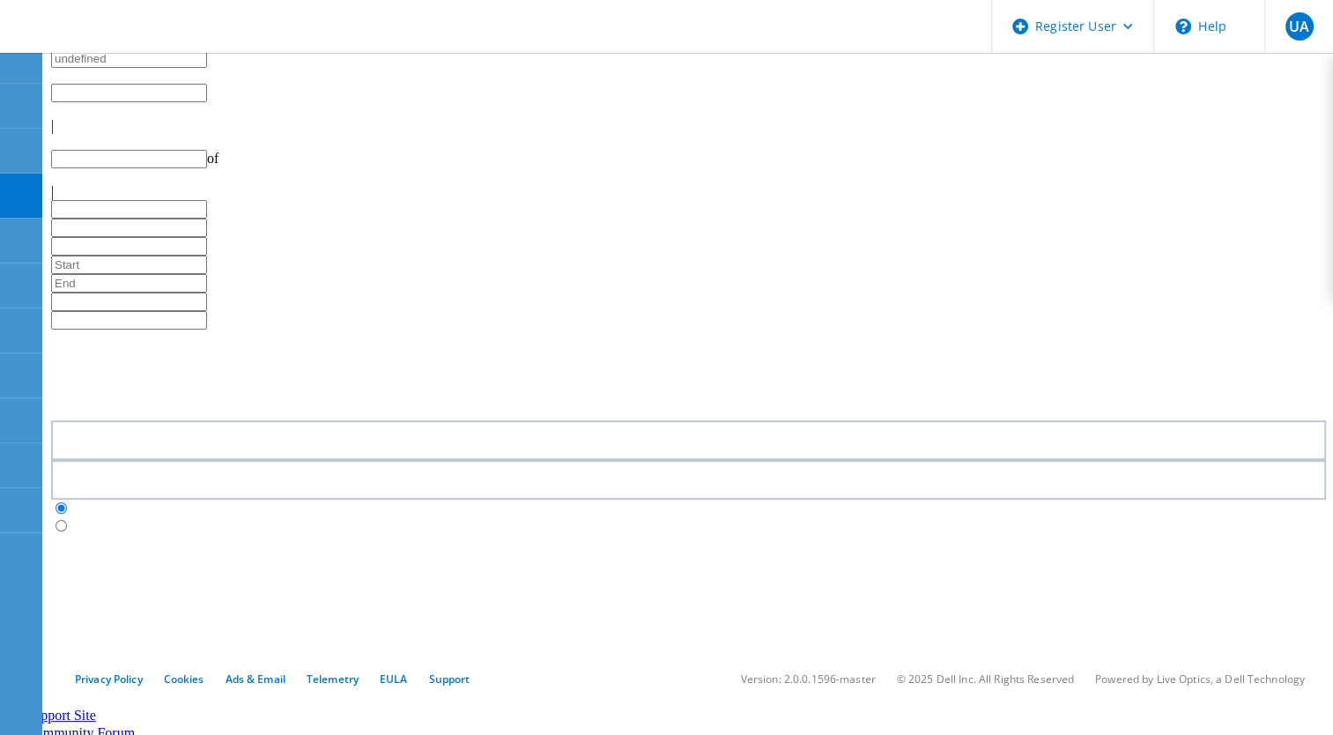
type input "1"
